Goal: Task Accomplishment & Management: Use online tool/utility

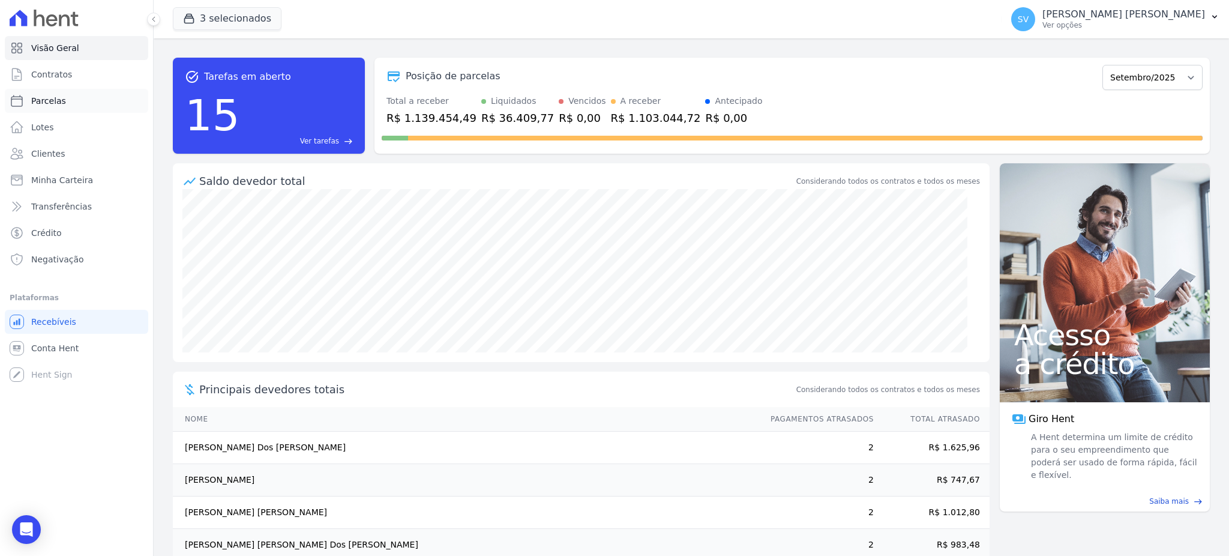
click at [53, 108] on link "Parcelas" at bounding box center [76, 101] width 143 height 24
select select
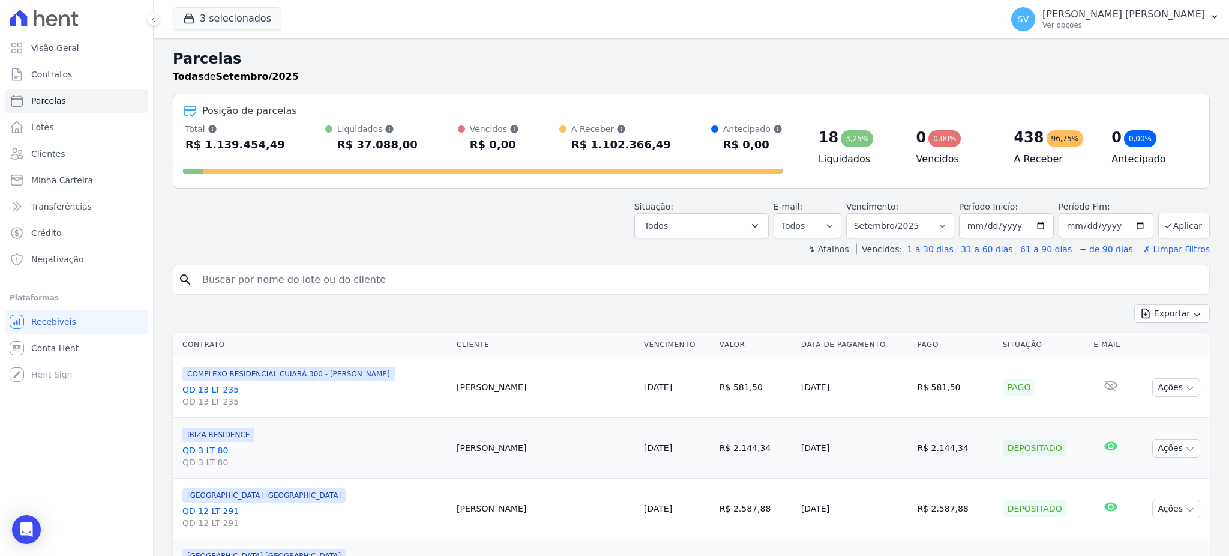
click at [409, 286] on input "search" at bounding box center [699, 280] width 1009 height 24
paste input "[PERSON_NAME]"
type input "[PERSON_NAME]"
select select
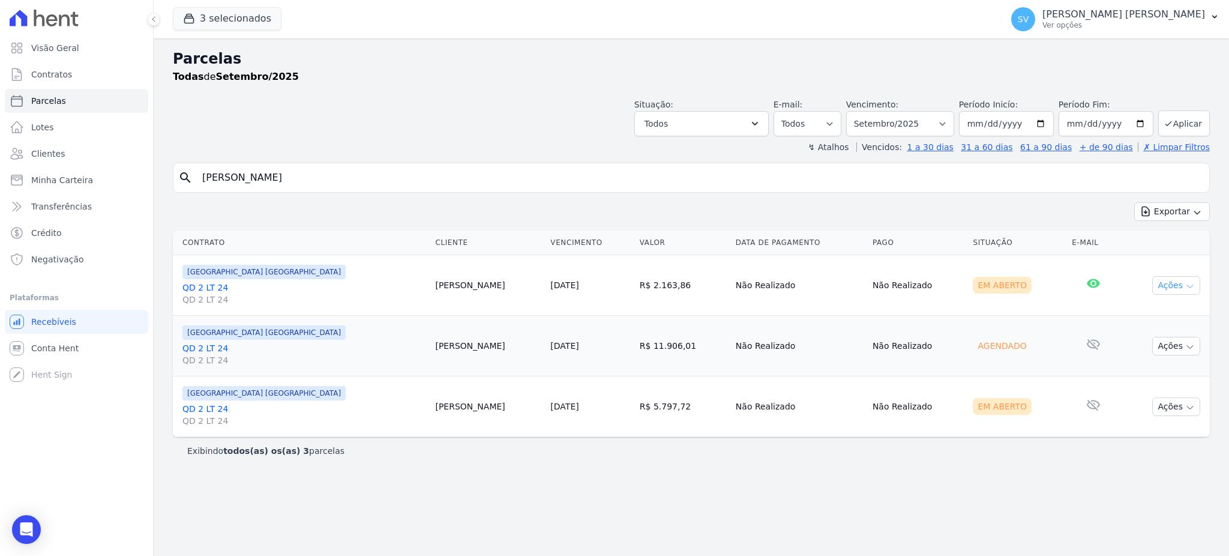
click at [1172, 284] on button "Ações" at bounding box center [1176, 285] width 48 height 19
click at [1167, 317] on link "Ver boleto" at bounding box center [1171, 313] width 115 height 22
click at [883, 509] on div "Parcelas Todas de Setembro/2025 Situação: Agendado Em Aberto Pago Processando C…" at bounding box center [691, 296] width 1075 height 517
click at [1192, 407] on icon "button" at bounding box center [1190, 407] width 6 height 3
click at [1146, 433] on link "Ver boleto" at bounding box center [1171, 434] width 115 height 22
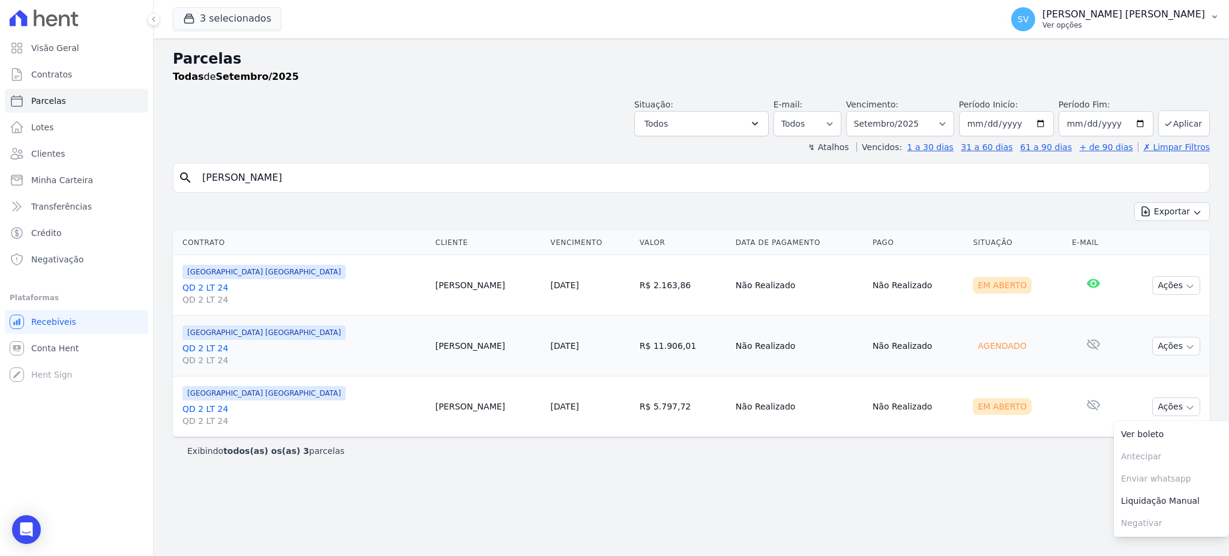
click at [1147, 16] on p "[PERSON_NAME] [PERSON_NAME]" at bounding box center [1123, 14] width 163 height 12
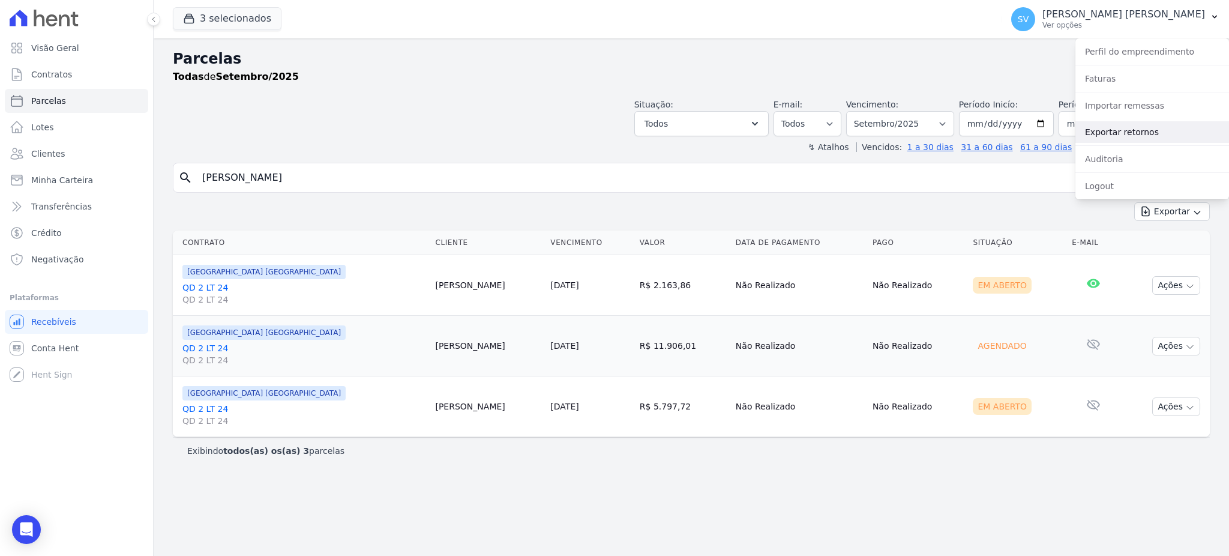
click at [1144, 124] on link "Exportar retornos" at bounding box center [1152, 132] width 154 height 22
